Goal: Task Accomplishment & Management: Manage account settings

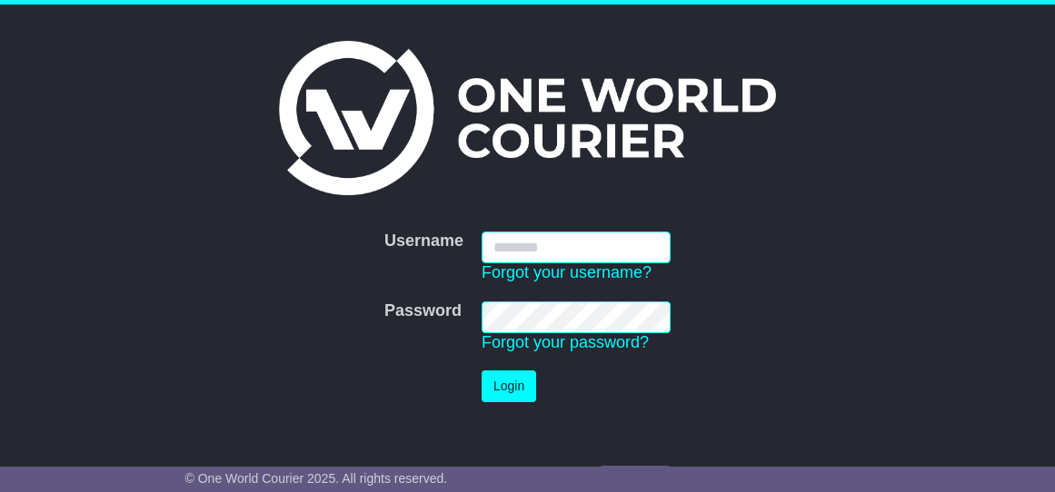
type input "**********"
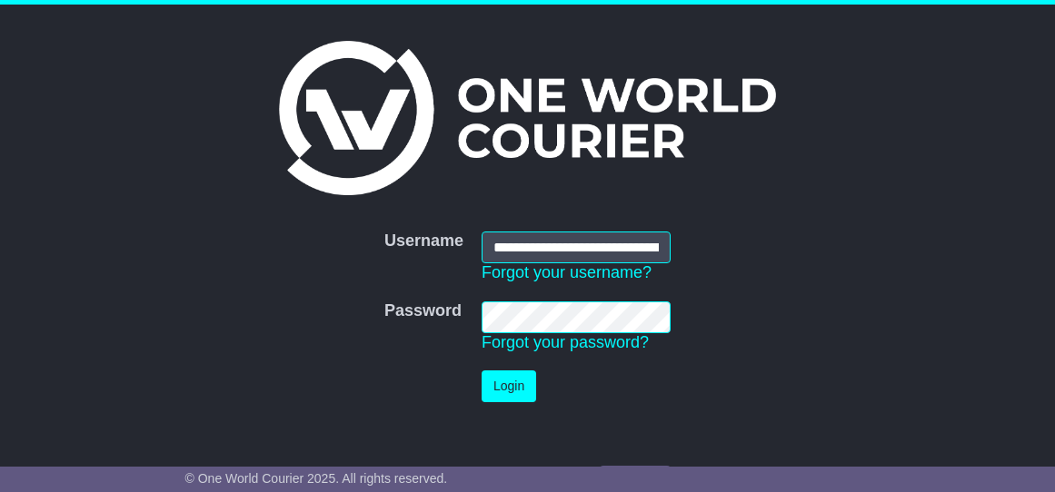
click at [524, 388] on button "Login" at bounding box center [508, 387] width 54 height 32
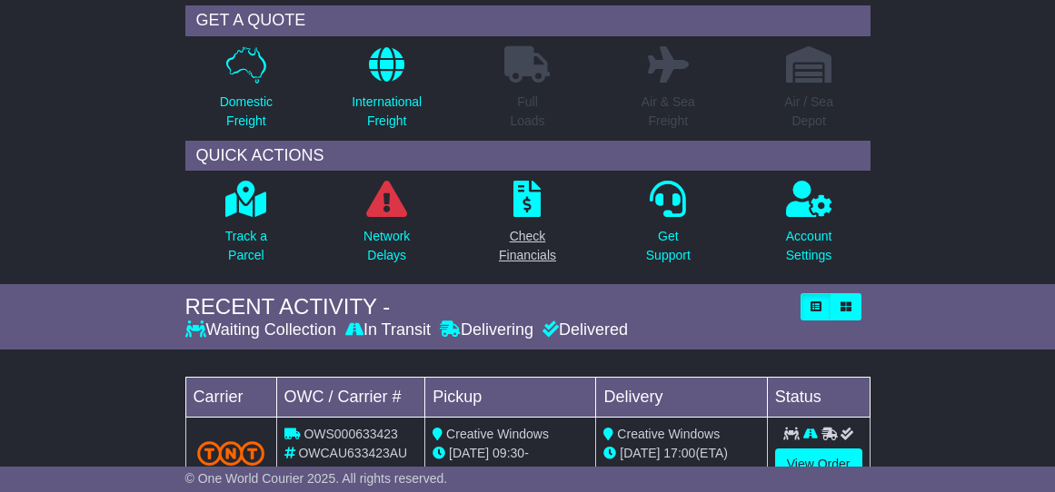
scroll to position [84, 0]
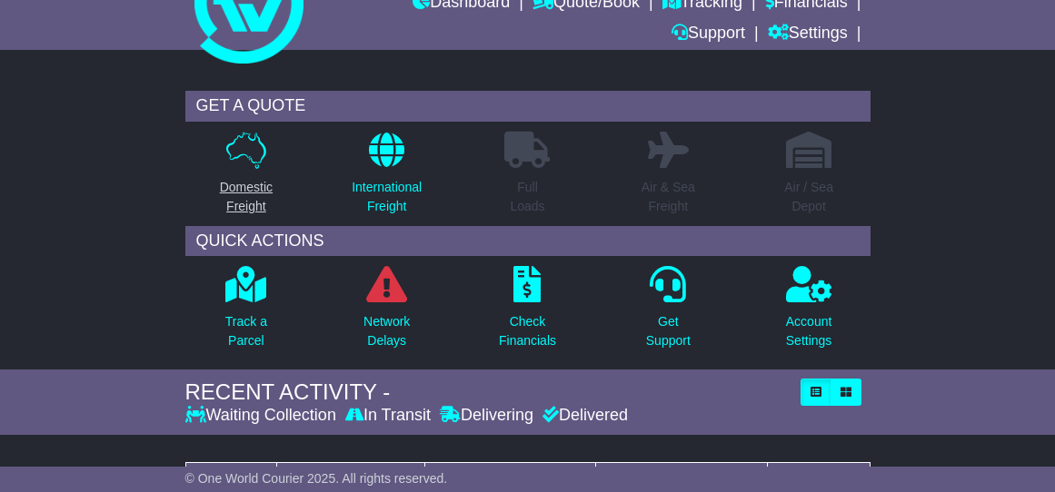
click at [256, 171] on link "Domestic Freight" at bounding box center [246, 178] width 54 height 95
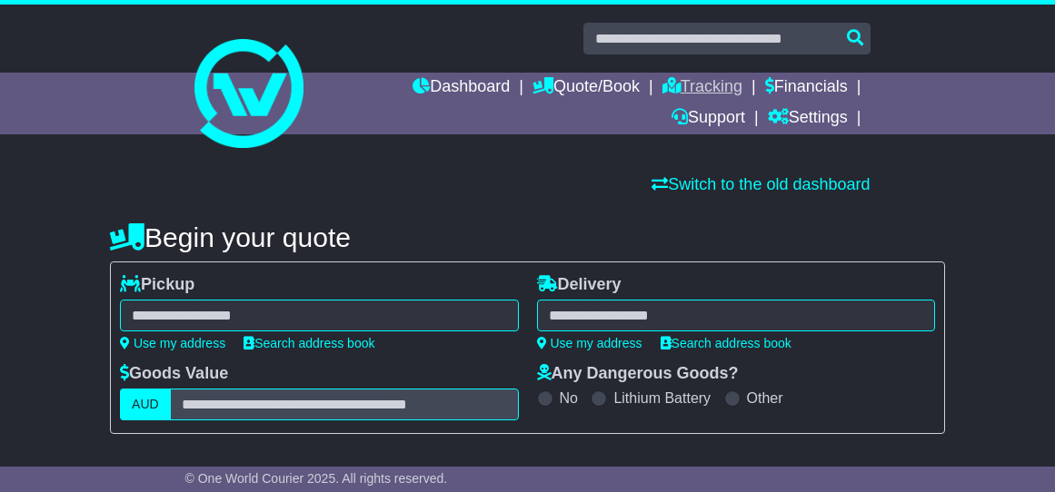
click at [693, 88] on link "Tracking" at bounding box center [702, 88] width 80 height 31
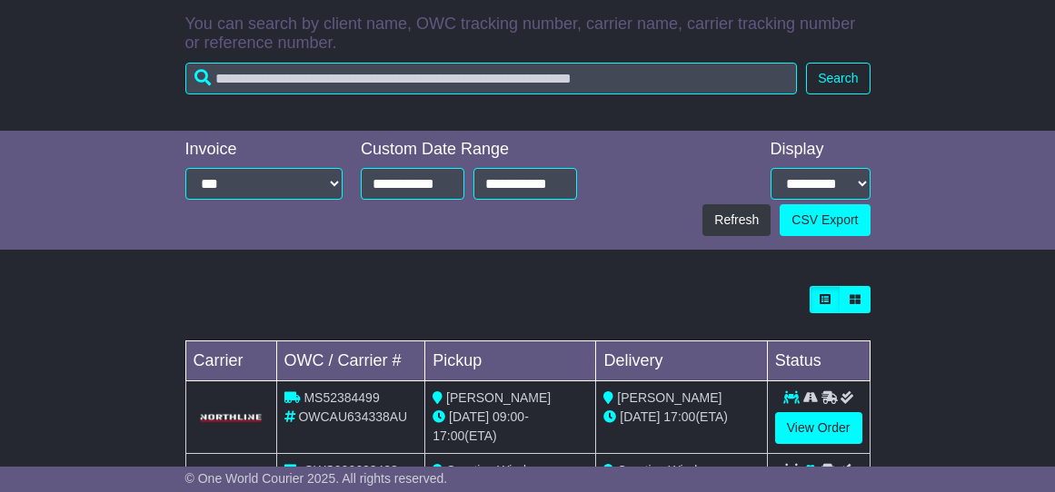
scroll to position [539, 0]
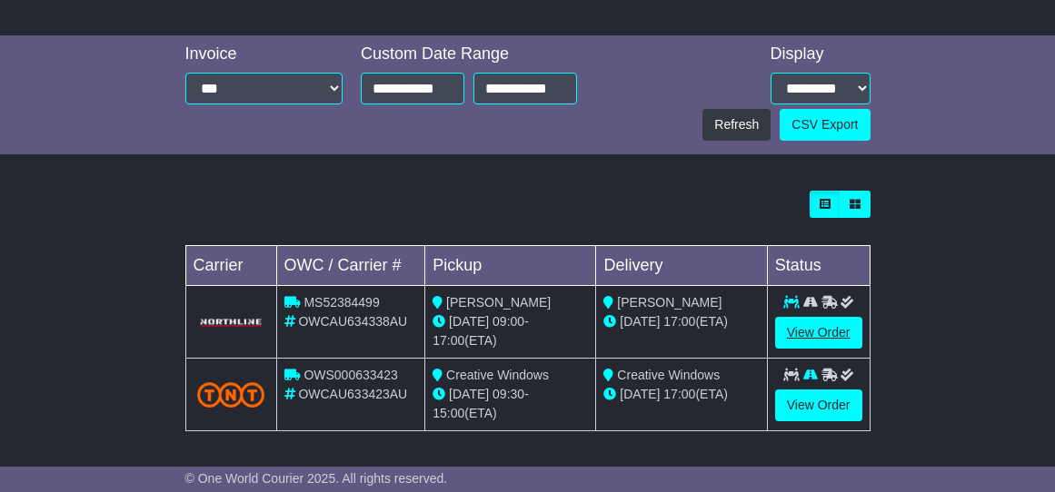
click at [780, 331] on link "View Order" at bounding box center [818, 333] width 87 height 32
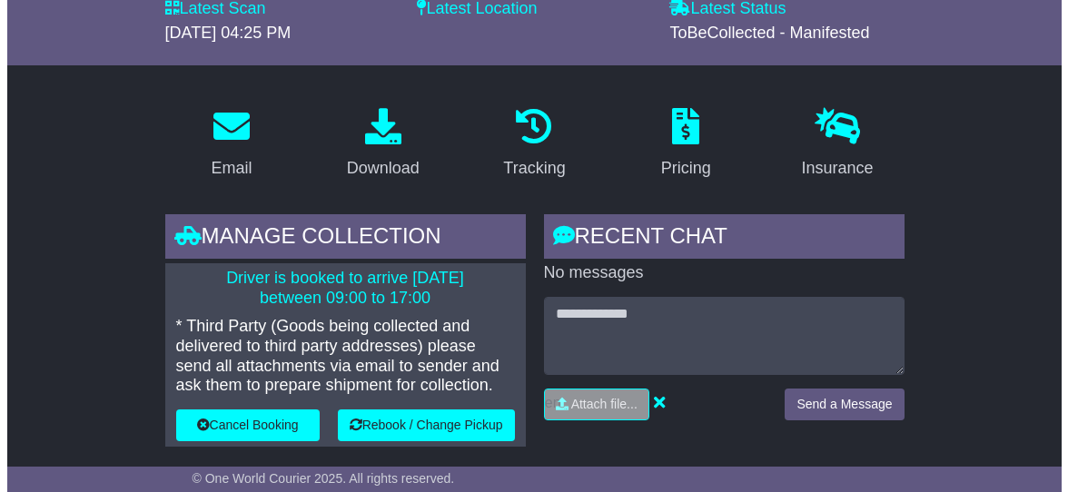
scroll to position [375, 0]
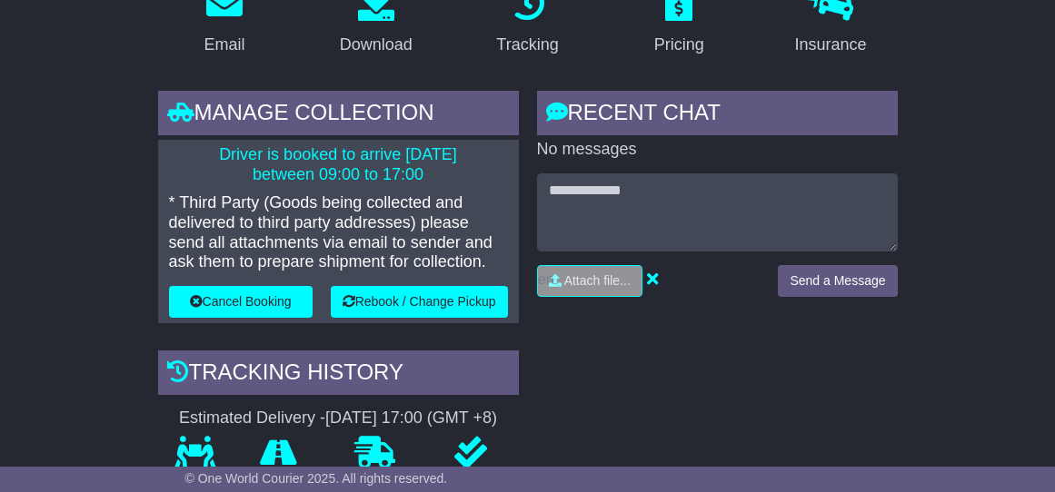
click at [426, 295] on button "Rebook / Change Pickup" at bounding box center [419, 302] width 177 height 32
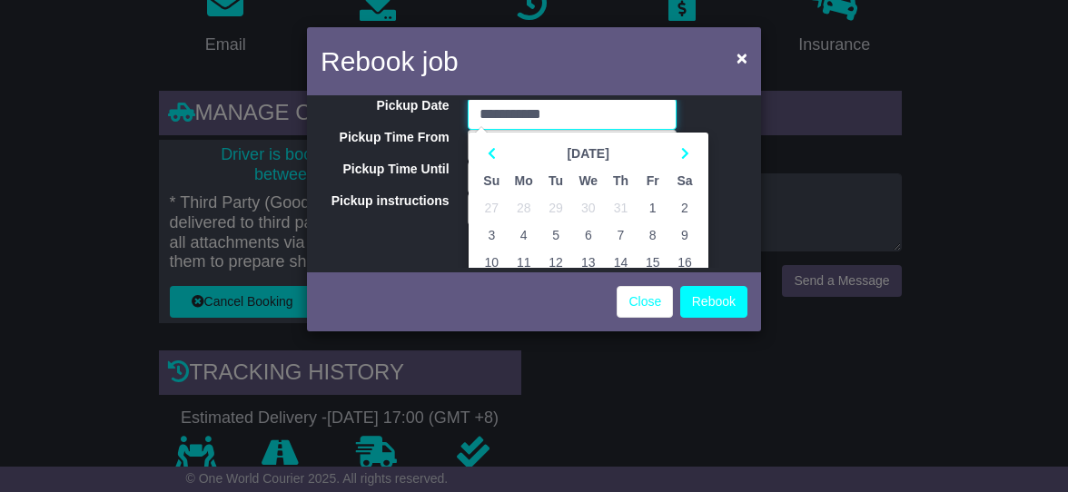
scroll to position [94, 0]
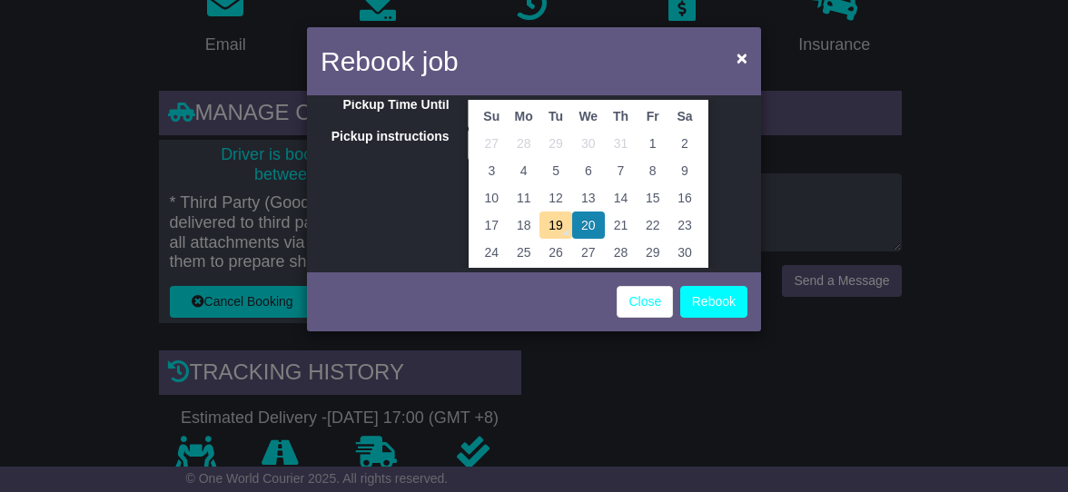
click at [651, 224] on td "22" at bounding box center [653, 225] width 32 height 27
type input "**********"
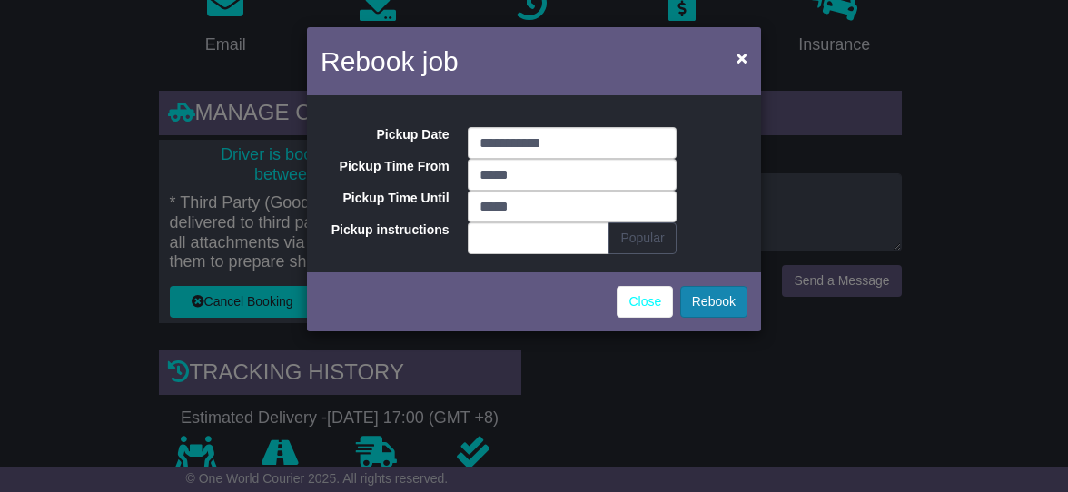
click at [712, 308] on button "Rebook" at bounding box center [713, 302] width 67 height 32
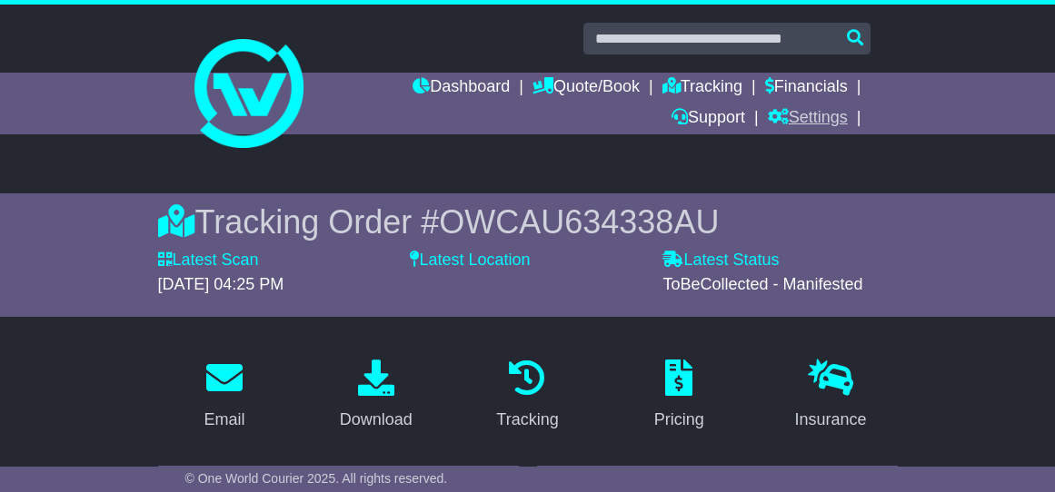
click at [808, 118] on link "Settings" at bounding box center [808, 119] width 80 height 31
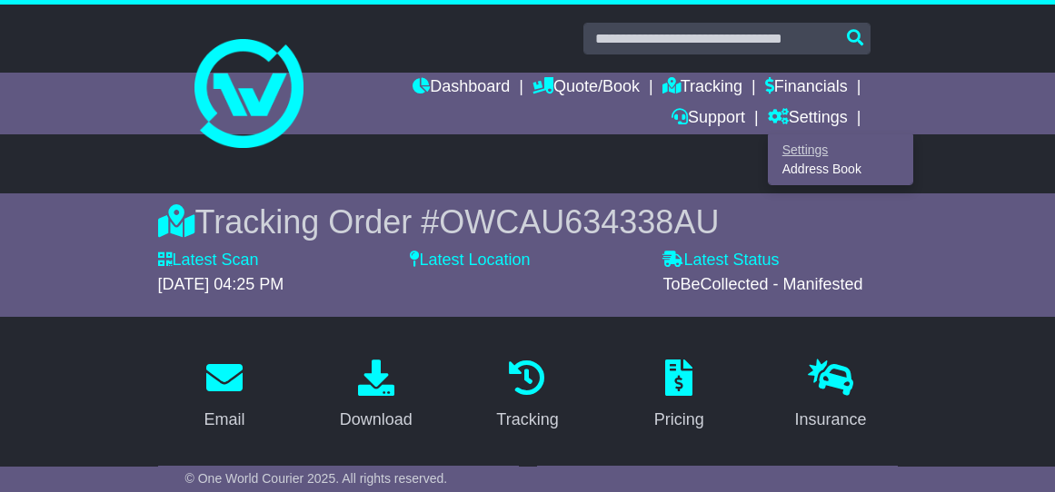
click at [808, 152] on link "Settings" at bounding box center [840, 150] width 144 height 20
